Goal: Obtain resource: Download file/media

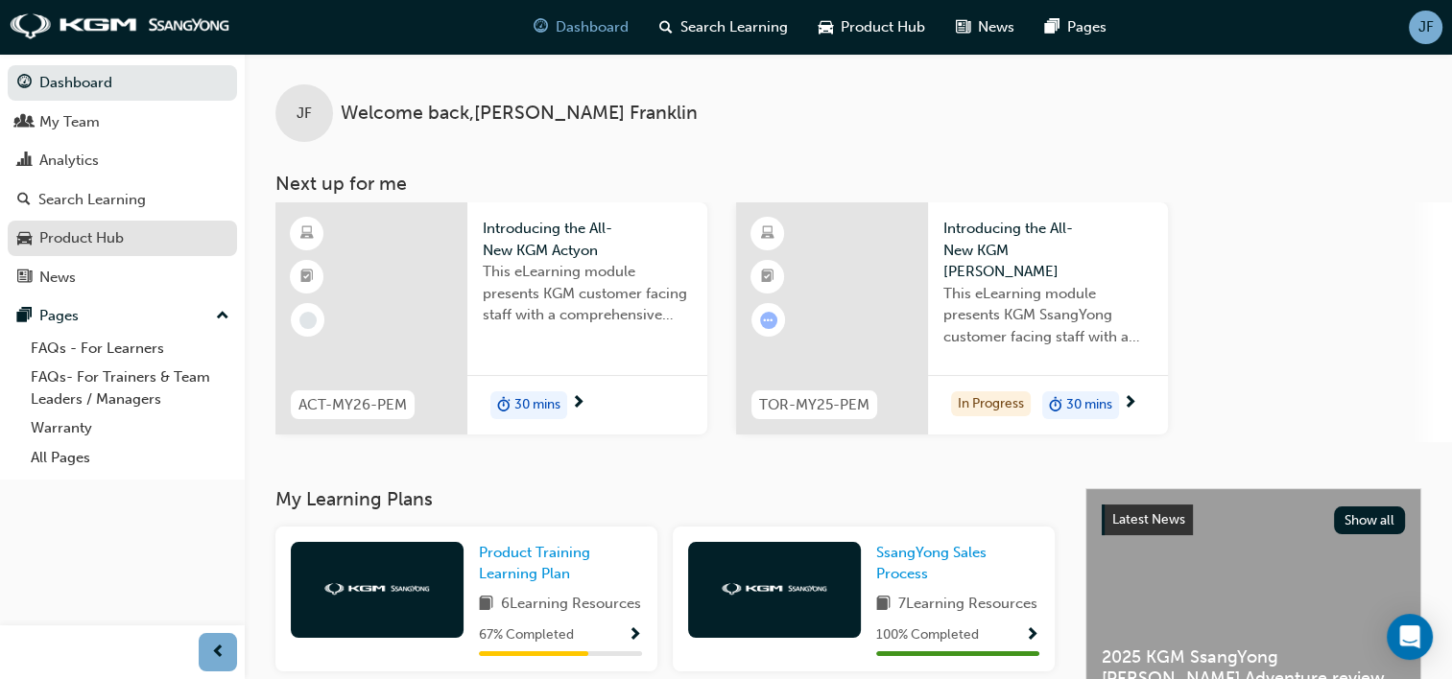
click at [89, 232] on div "Product Hub" at bounding box center [81, 238] width 84 height 22
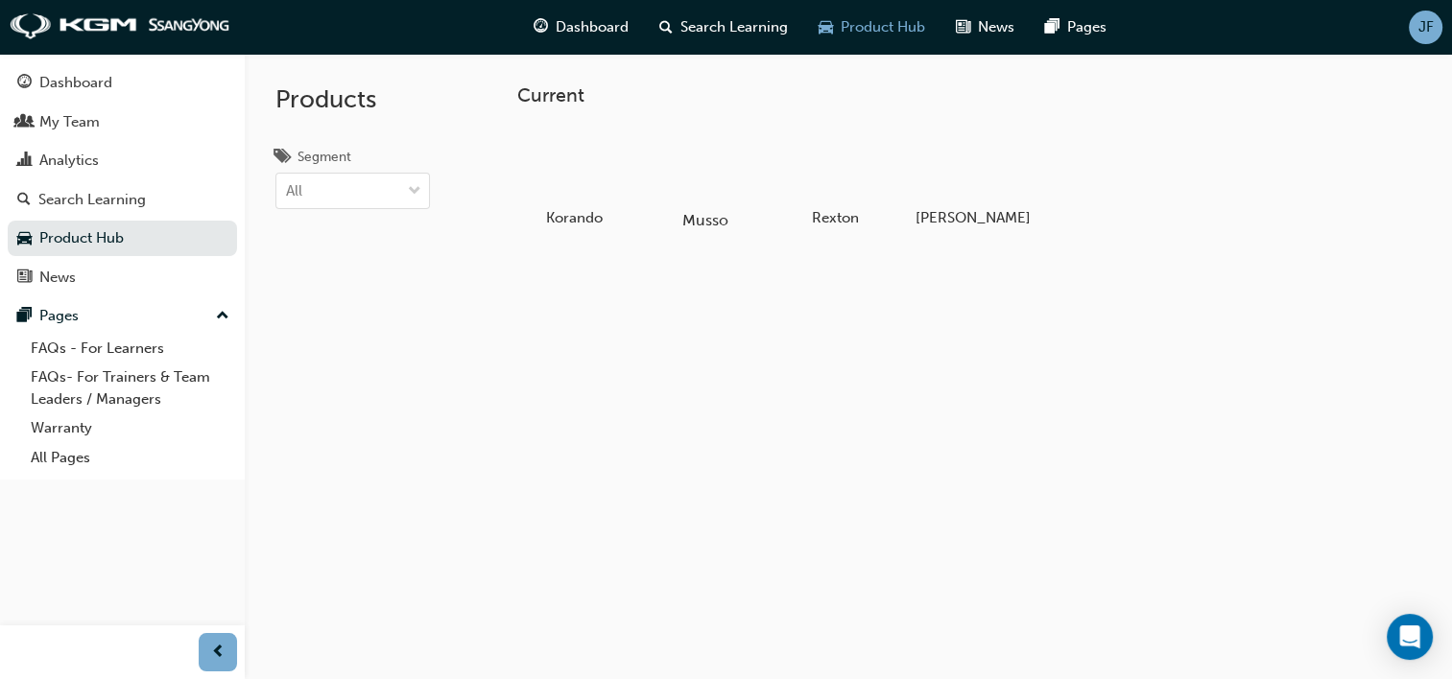
click at [730, 172] on div at bounding box center [704, 165] width 106 height 77
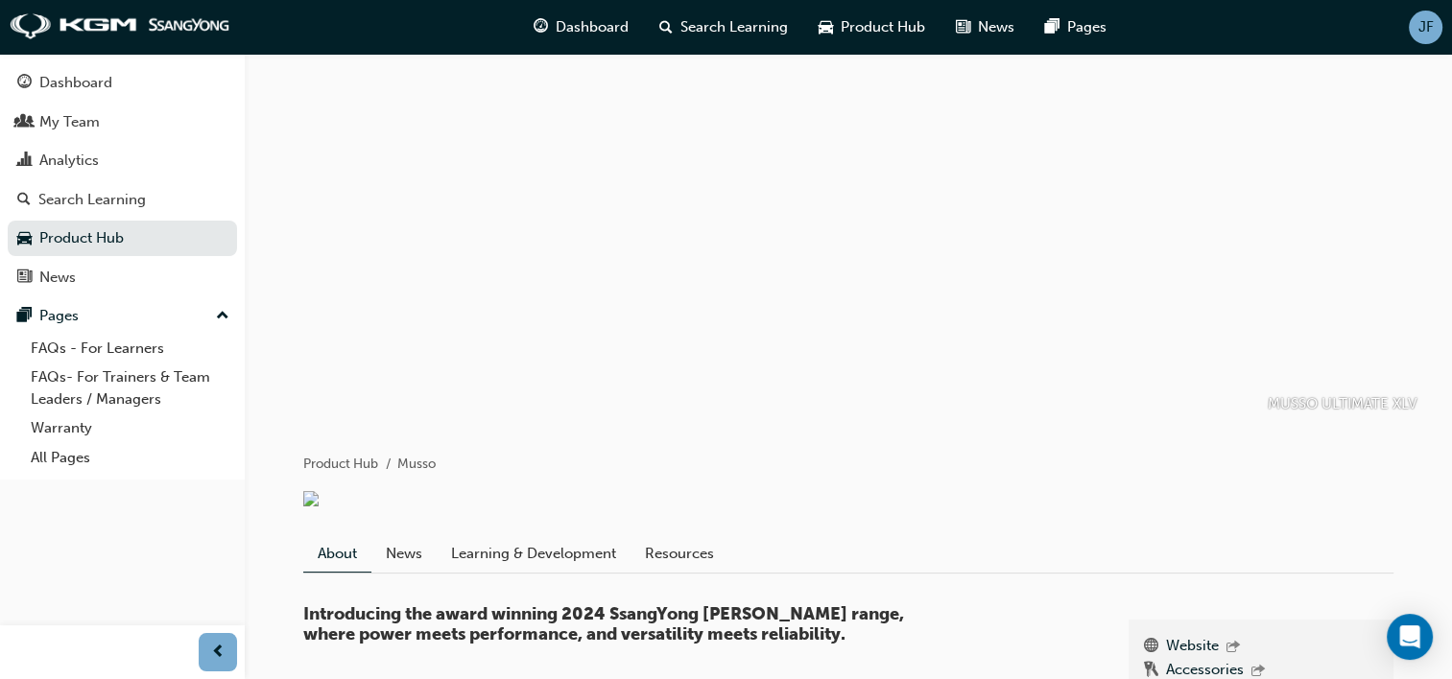
scroll to position [384, 0]
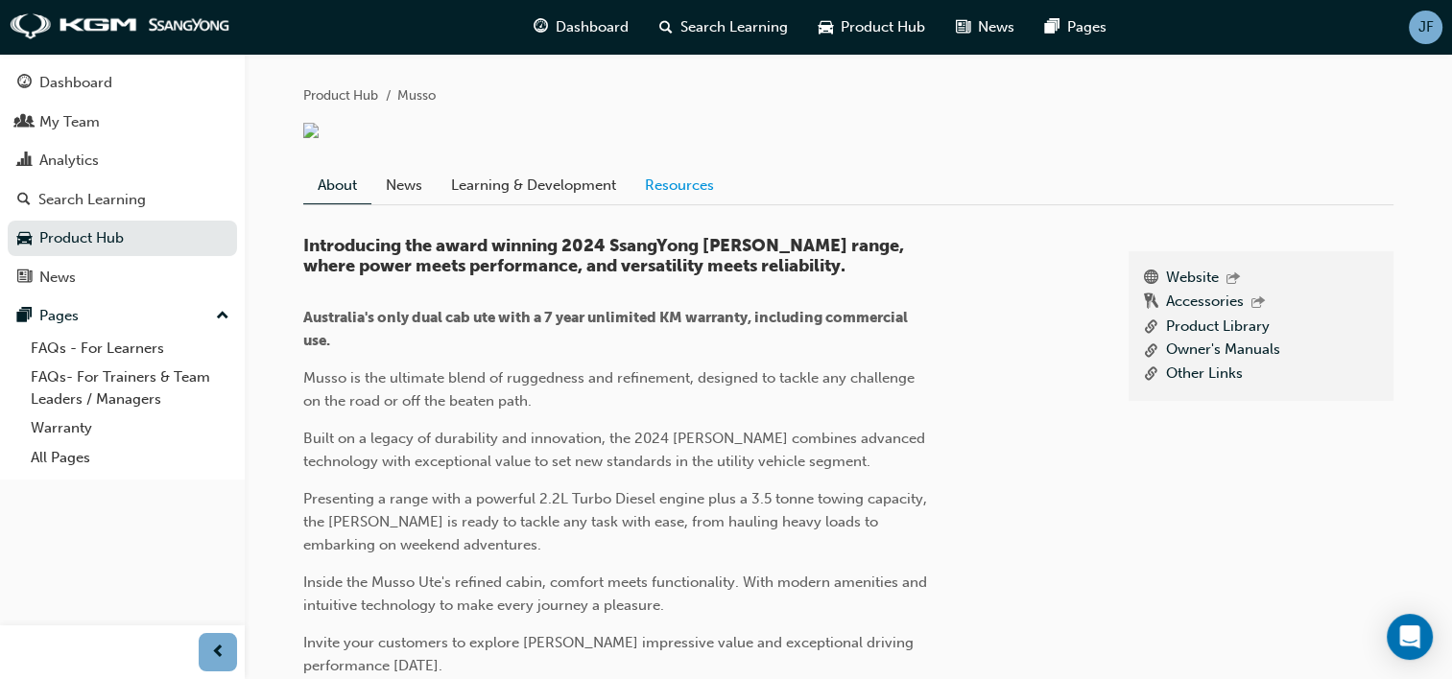
click at [672, 203] on link "Resources" at bounding box center [679, 185] width 98 height 36
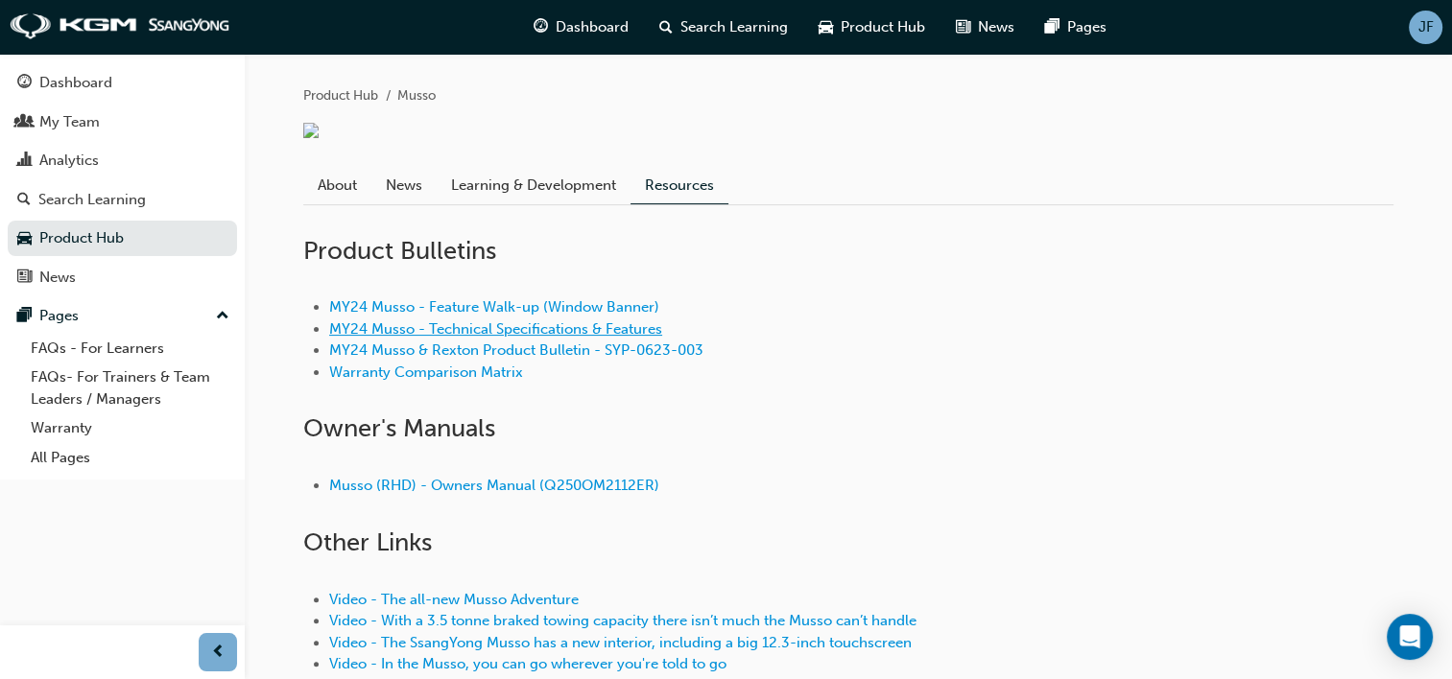
click at [576, 338] on link "MY24 Musso - Technical Specifications & Features" at bounding box center [495, 328] width 333 height 17
